Goal: Task Accomplishment & Management: Manage account settings

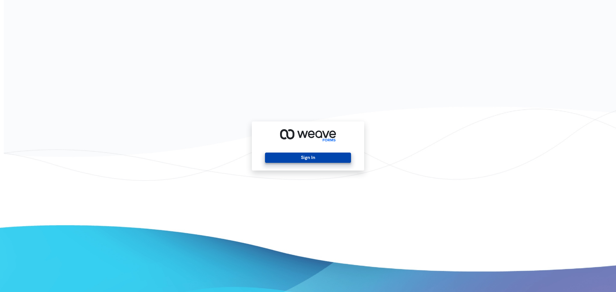
click at [303, 155] on button "Sign In" at bounding box center [308, 158] width 86 height 10
